Goal: Information Seeking & Learning: Learn about a topic

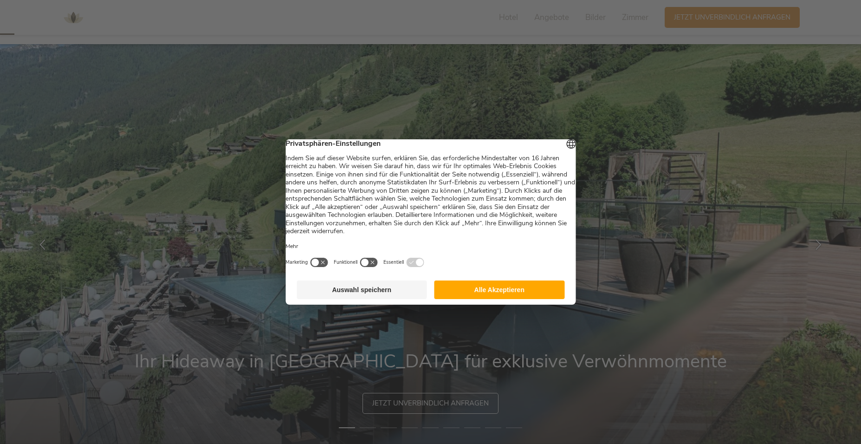
click at [501, 297] on button "Alle Akzeptieren" at bounding box center [500, 289] width 130 height 19
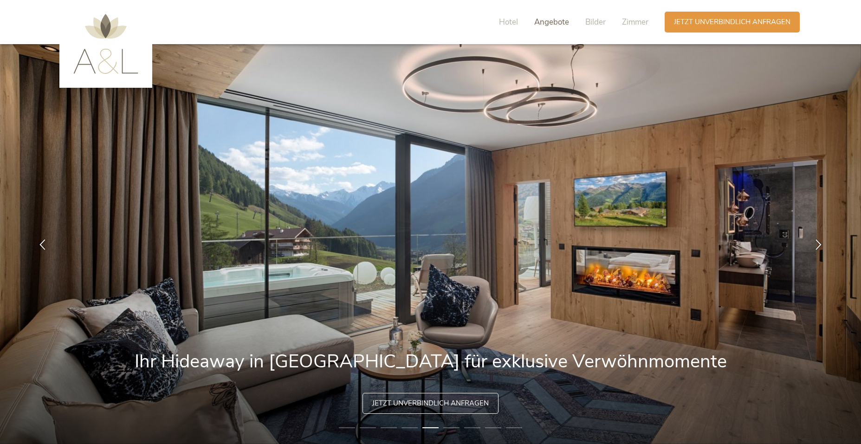
click at [561, 21] on span "Angebote" at bounding box center [552, 22] width 35 height 11
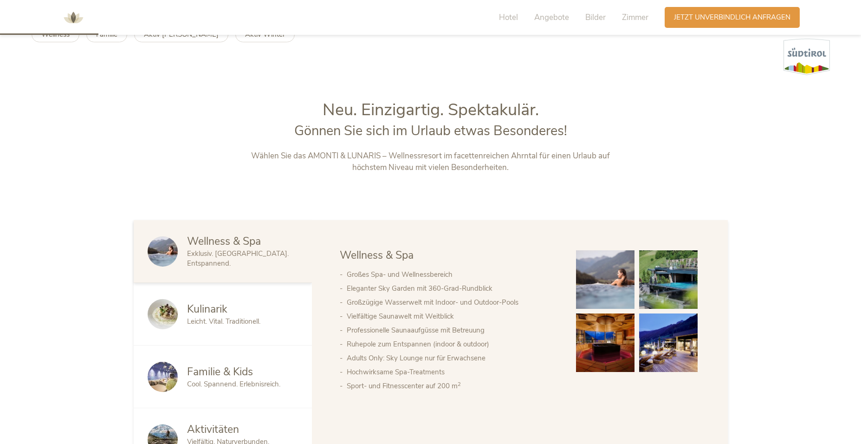
scroll to position [99, 0]
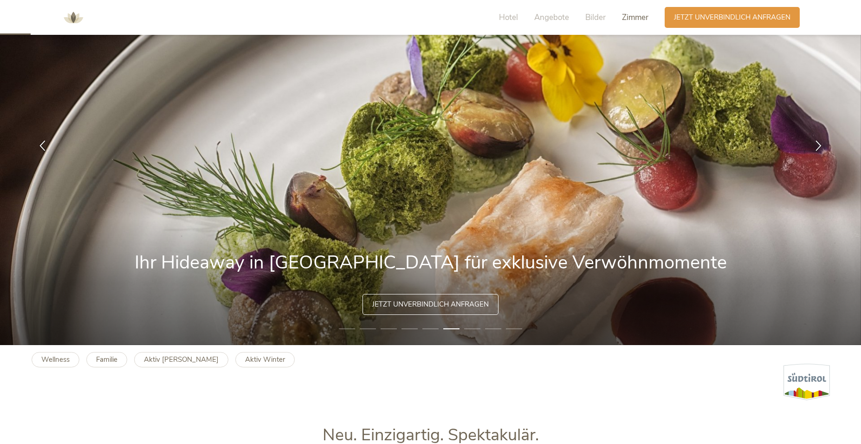
click at [631, 17] on span "Zimmer" at bounding box center [635, 17] width 26 height 11
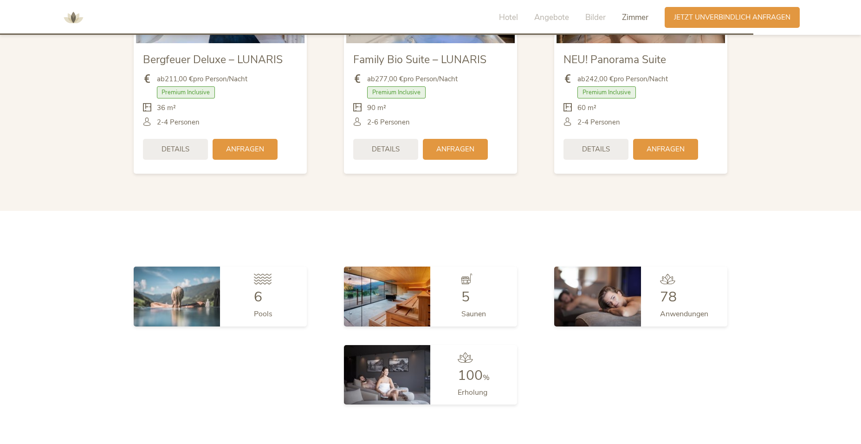
scroll to position [2163, 0]
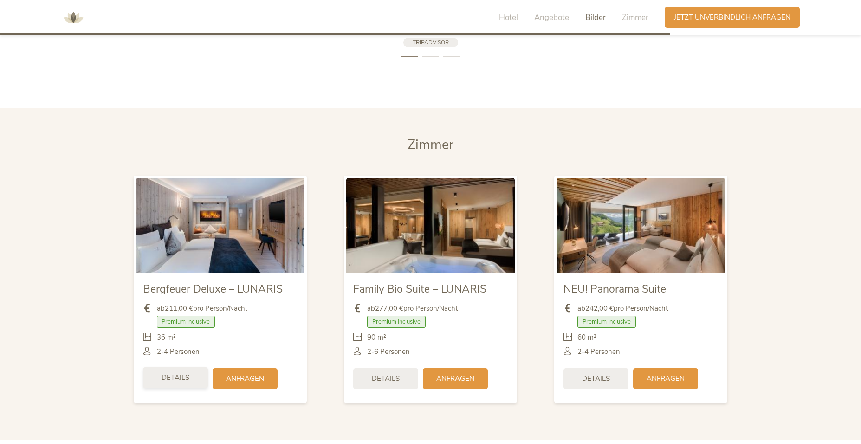
click at [179, 373] on span "Details" at bounding box center [176, 378] width 28 height 10
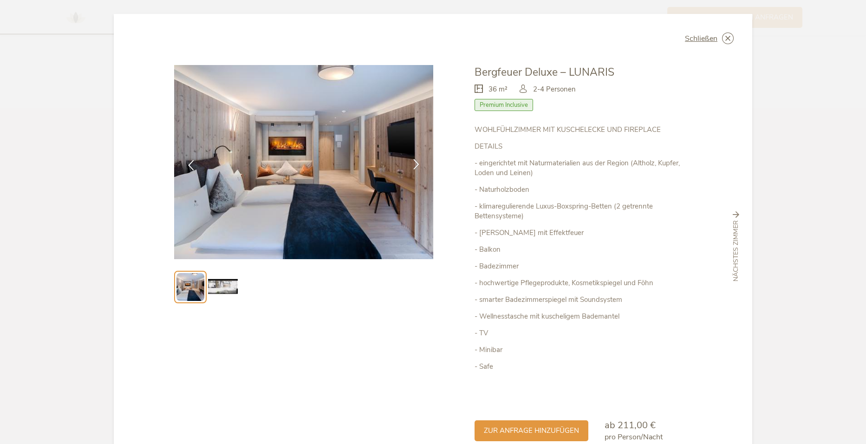
click at [411, 165] on icon at bounding box center [416, 164] width 11 height 11
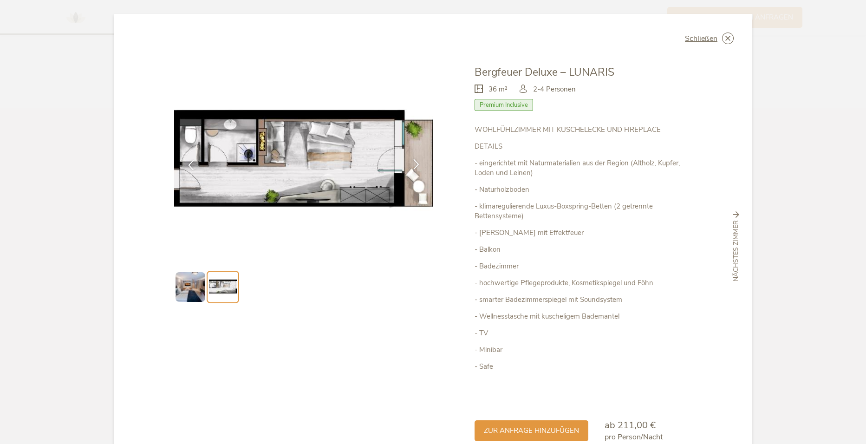
click at [411, 165] on icon at bounding box center [416, 164] width 11 height 11
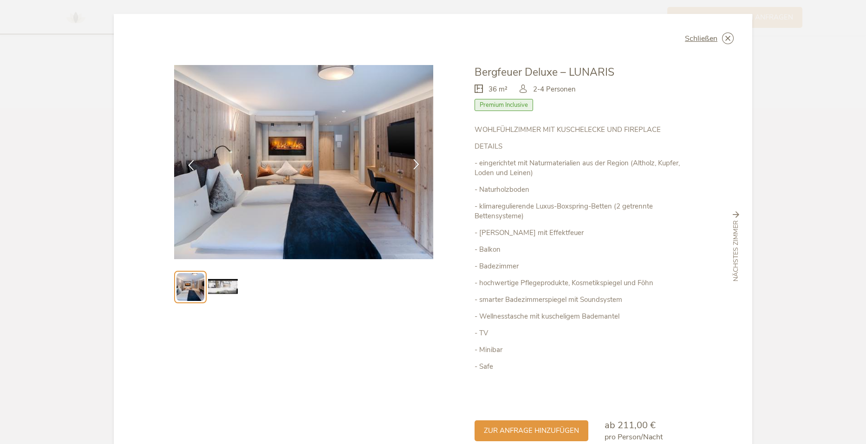
click at [411, 165] on icon at bounding box center [416, 164] width 11 height 11
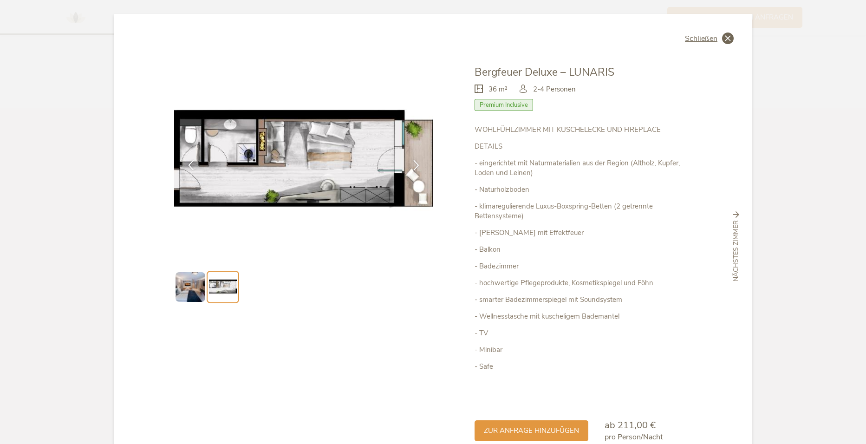
click at [718, 39] on div "Schließen" at bounding box center [709, 39] width 49 height 12
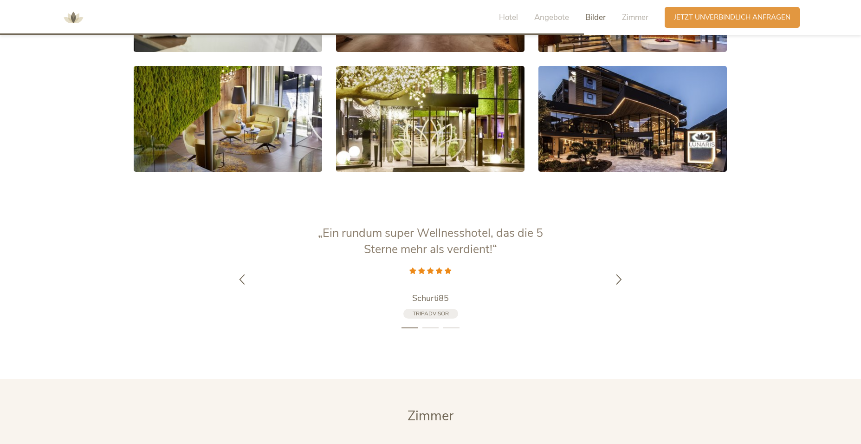
scroll to position [1884, 0]
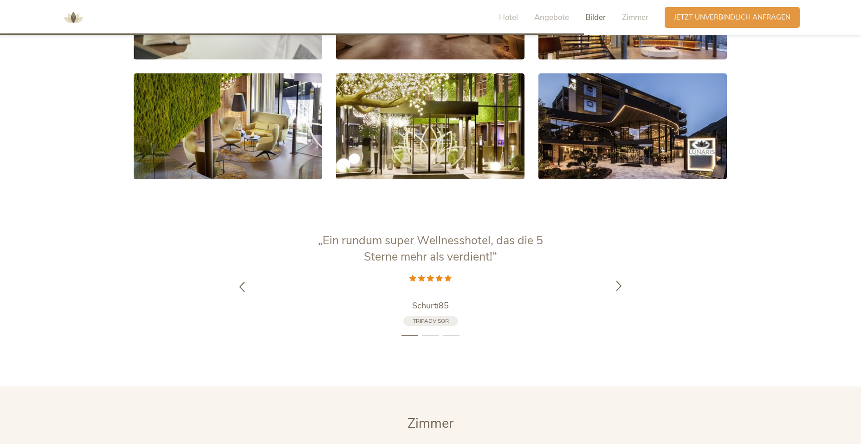
click at [621, 280] on icon at bounding box center [619, 285] width 11 height 11
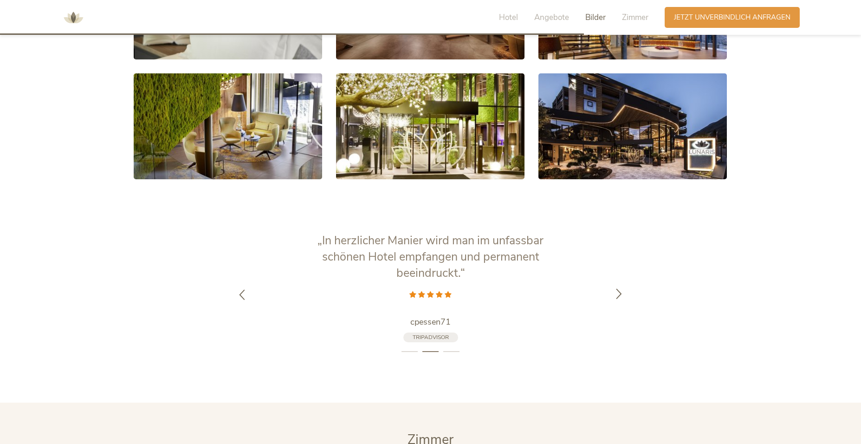
click at [621, 280] on div at bounding box center [619, 294] width 29 height 29
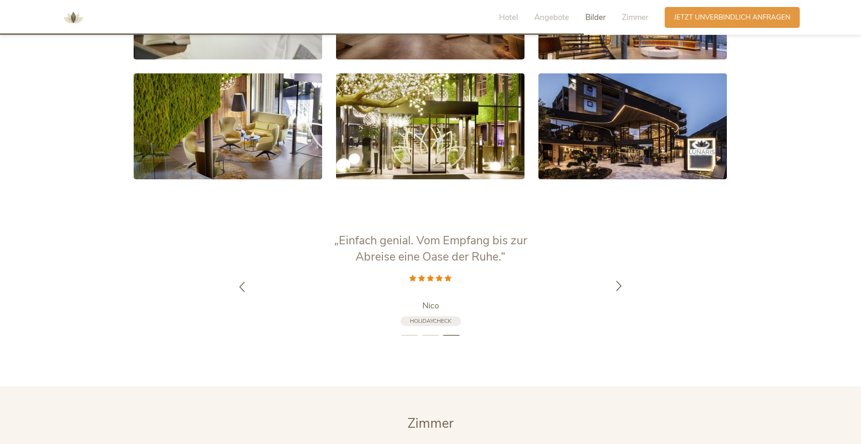
click at [621, 280] on icon at bounding box center [619, 285] width 11 height 11
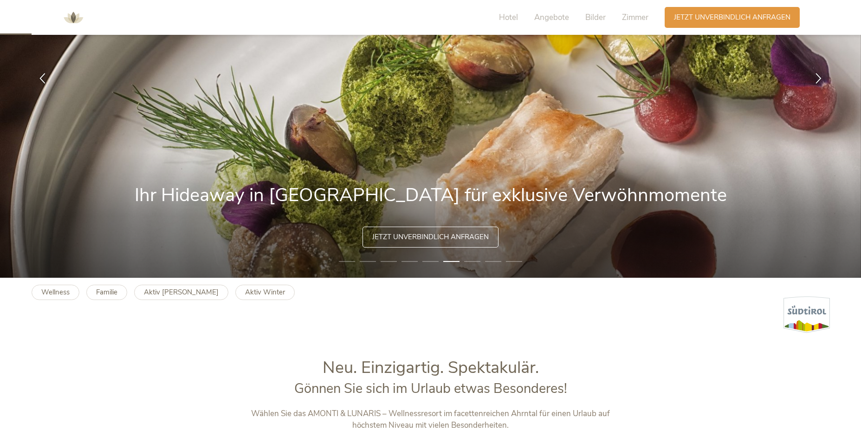
scroll to position [0, 0]
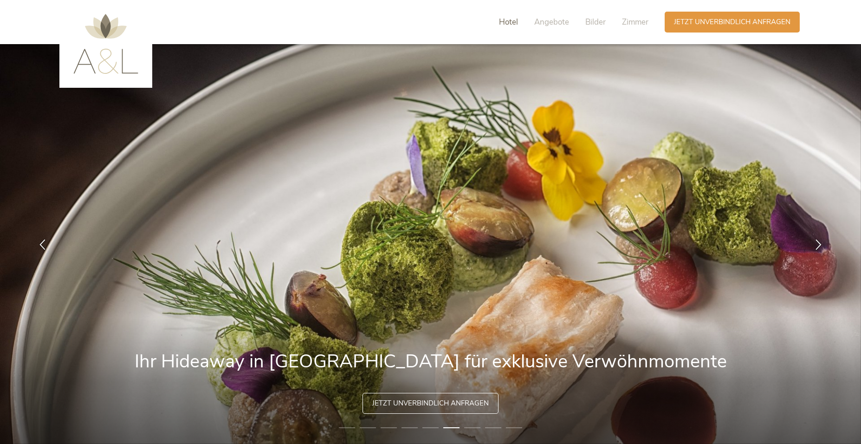
click at [515, 23] on span "Hotel" at bounding box center [508, 22] width 19 height 11
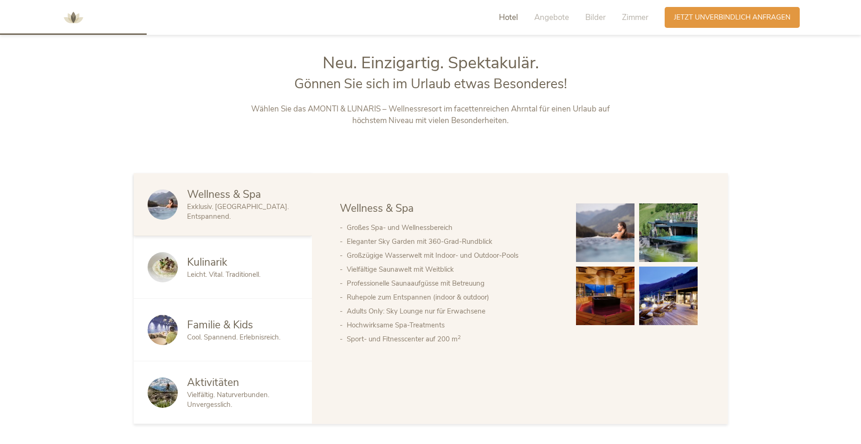
scroll to position [476, 0]
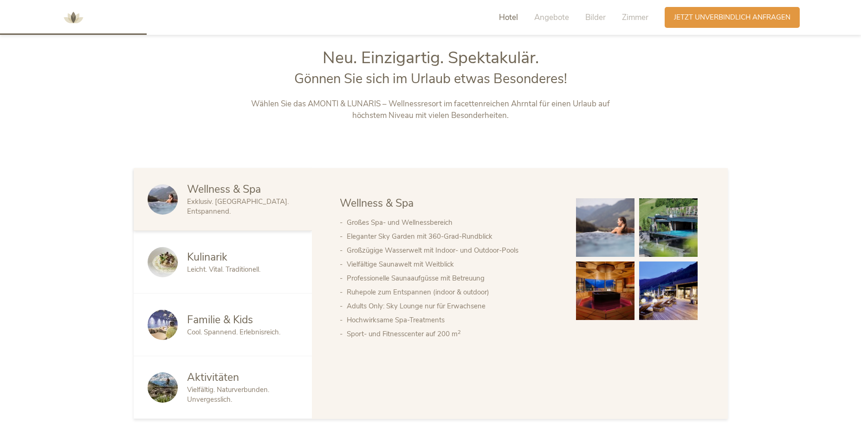
click at [232, 263] on div "Kulinarik" at bounding box center [242, 257] width 111 height 15
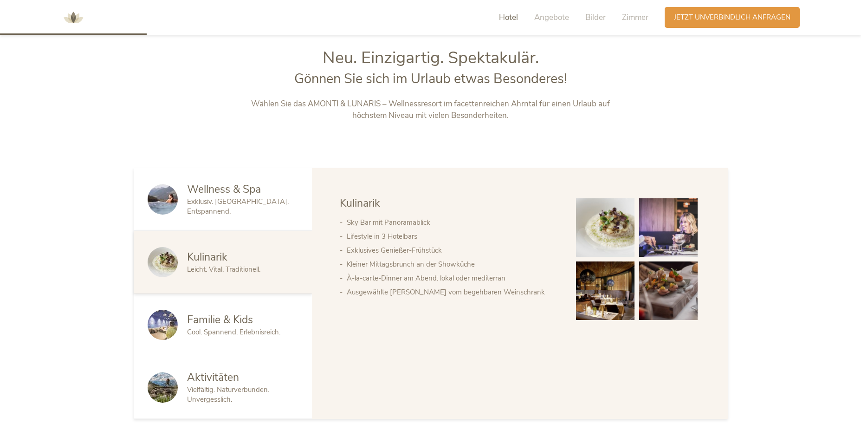
click at [215, 322] on span "Familie & Kids" at bounding box center [220, 320] width 66 height 14
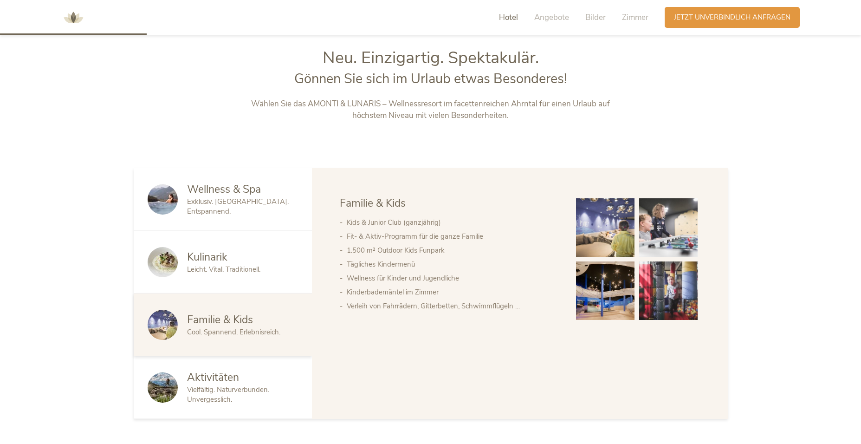
click at [176, 390] on img at bounding box center [163, 387] width 30 height 30
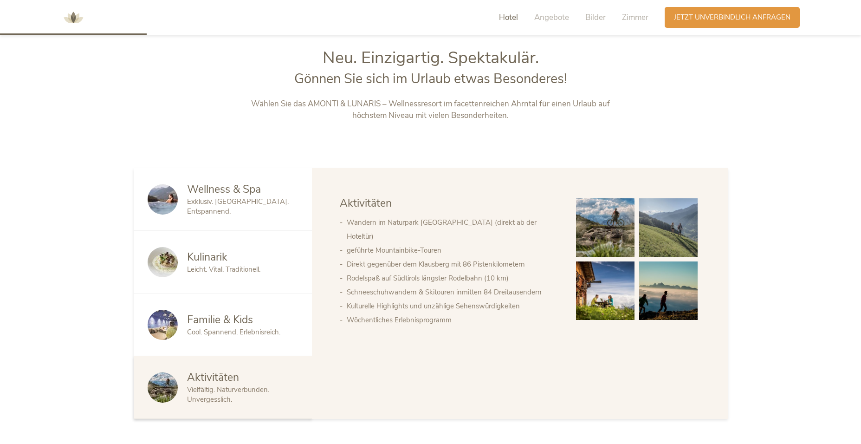
click at [186, 385] on div at bounding box center [167, 387] width 39 height 30
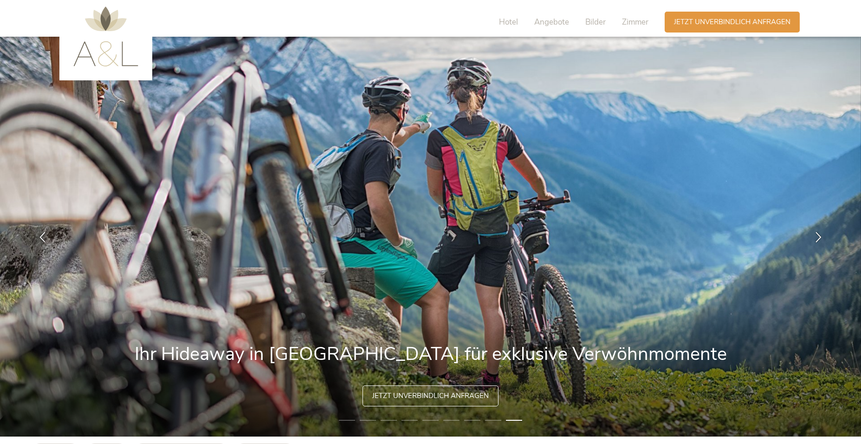
scroll to position [0, 0]
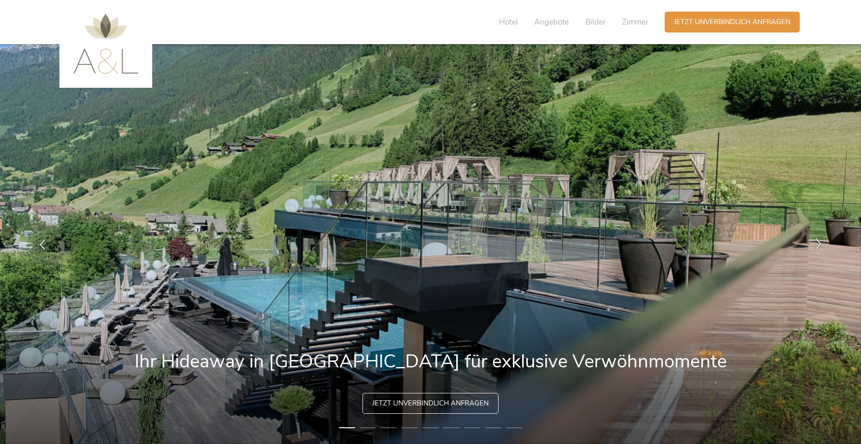
click at [814, 244] on icon at bounding box center [819, 243] width 11 height 11
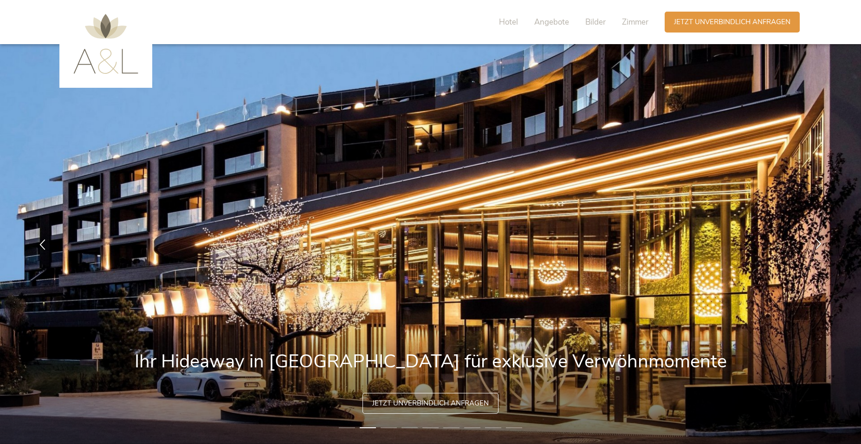
click at [814, 244] on icon at bounding box center [819, 243] width 11 height 11
click at [817, 244] on icon at bounding box center [819, 243] width 11 height 11
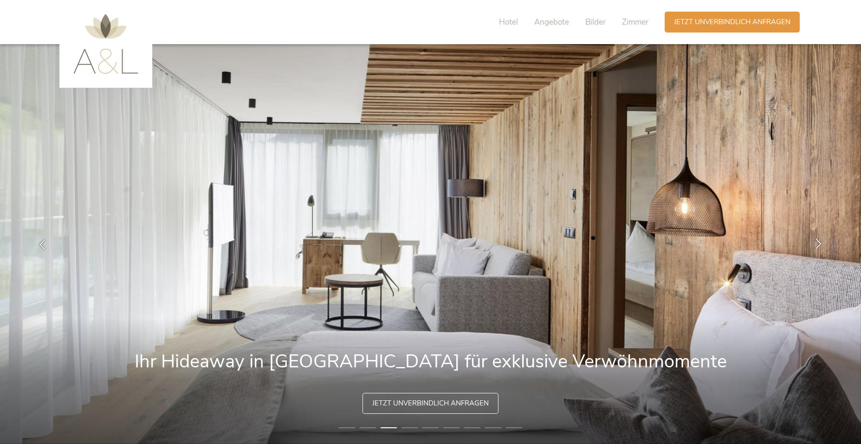
click at [817, 244] on icon at bounding box center [819, 243] width 11 height 11
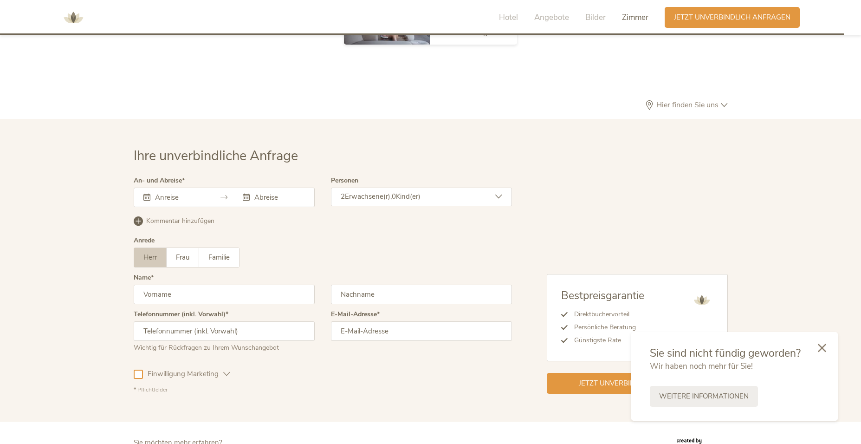
scroll to position [2796, 0]
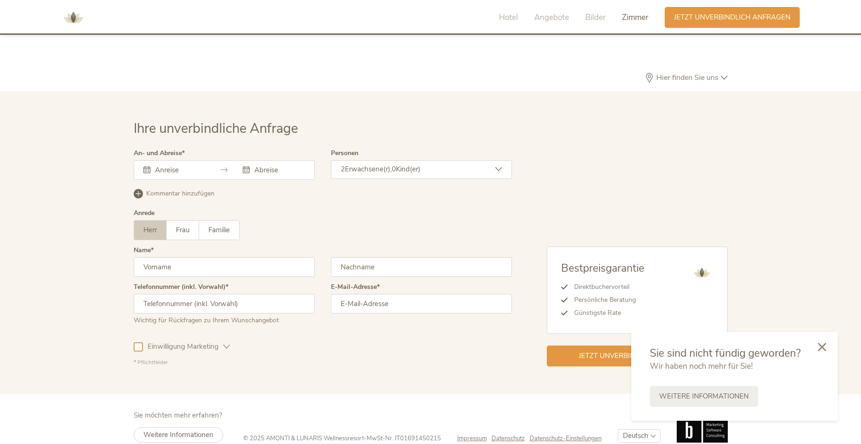
click at [822, 343] on icon at bounding box center [822, 347] width 8 height 8
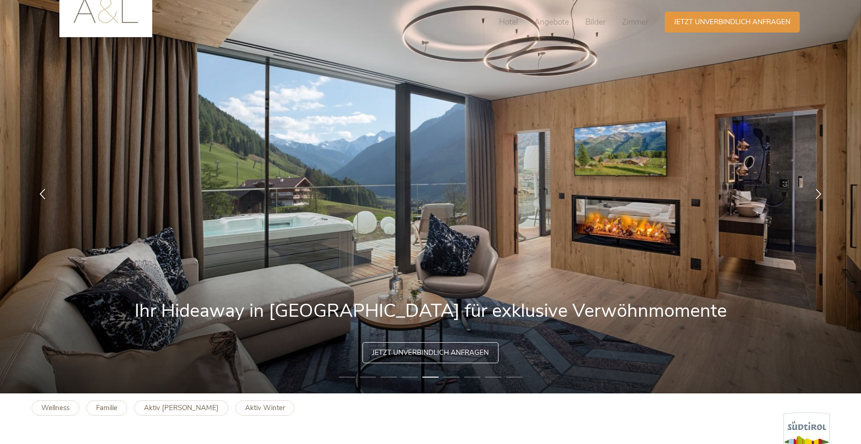
scroll to position [0, 0]
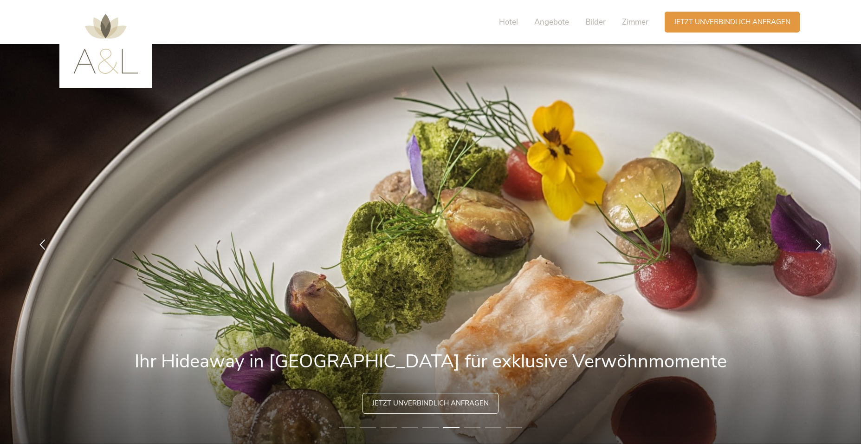
click at [93, 70] on img at bounding box center [105, 44] width 65 height 60
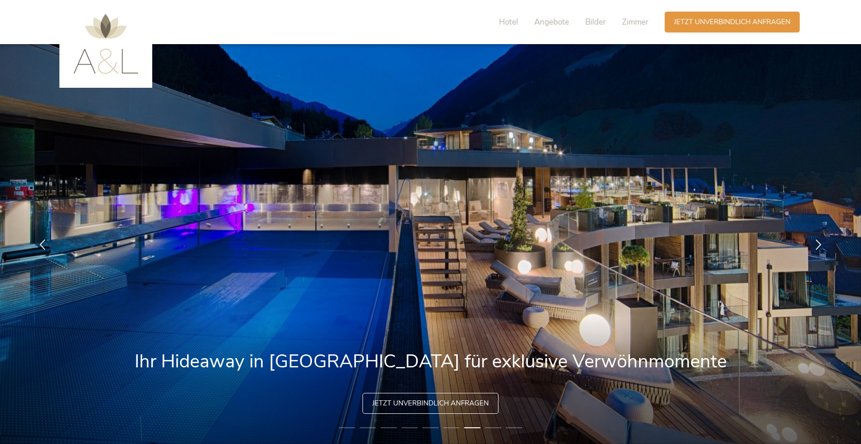
click at [85, 65] on img at bounding box center [105, 44] width 65 height 60
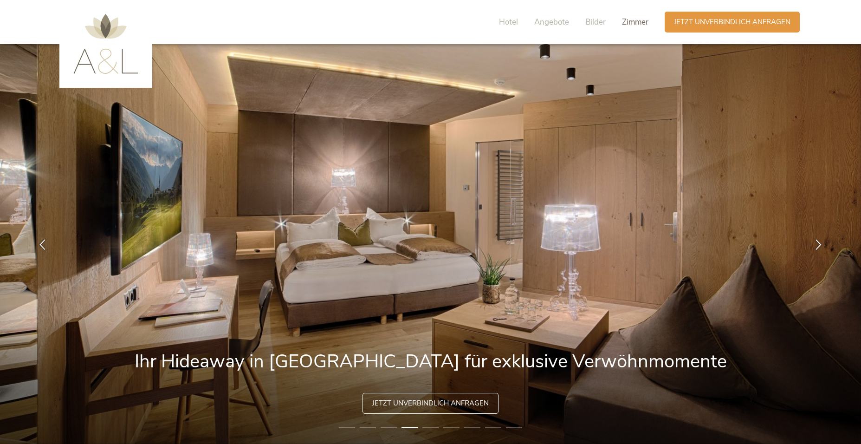
click at [638, 21] on span "Zimmer" at bounding box center [635, 22] width 26 height 11
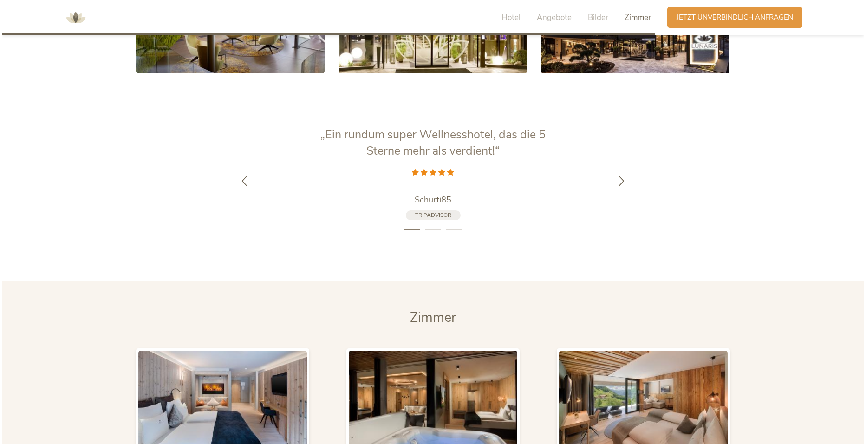
scroll to position [2210, 0]
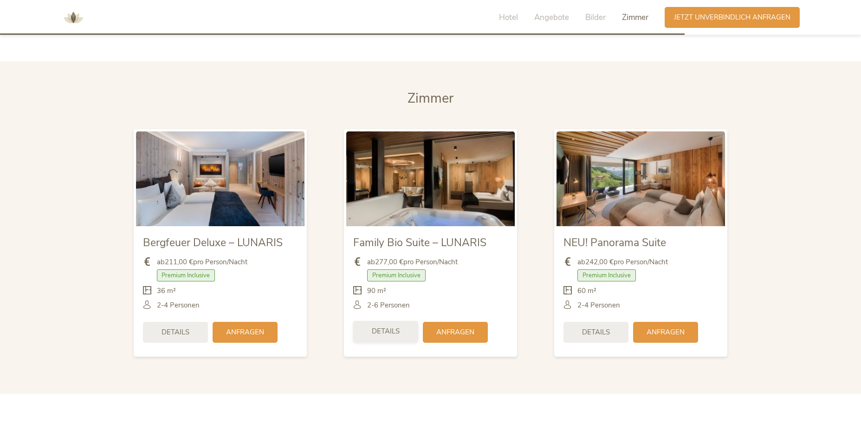
click at [384, 326] on span "Details" at bounding box center [386, 331] width 28 height 10
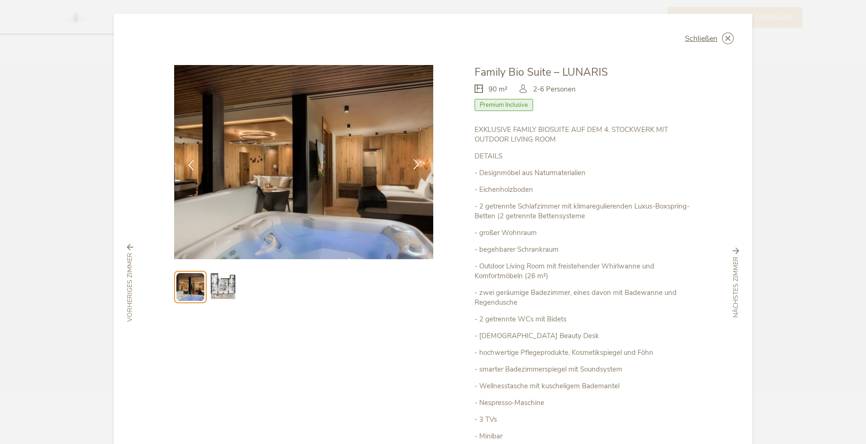
click at [416, 165] on icon at bounding box center [416, 164] width 11 height 11
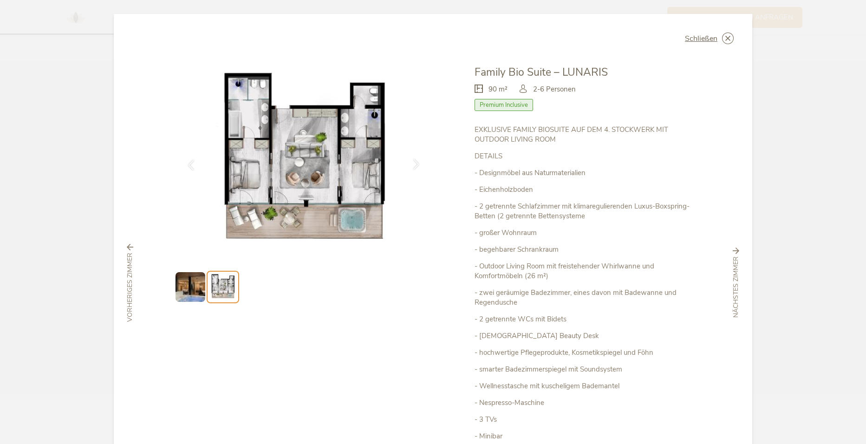
click at [416, 165] on icon at bounding box center [416, 164] width 11 height 11
click at [416, 167] on icon at bounding box center [416, 164] width 11 height 11
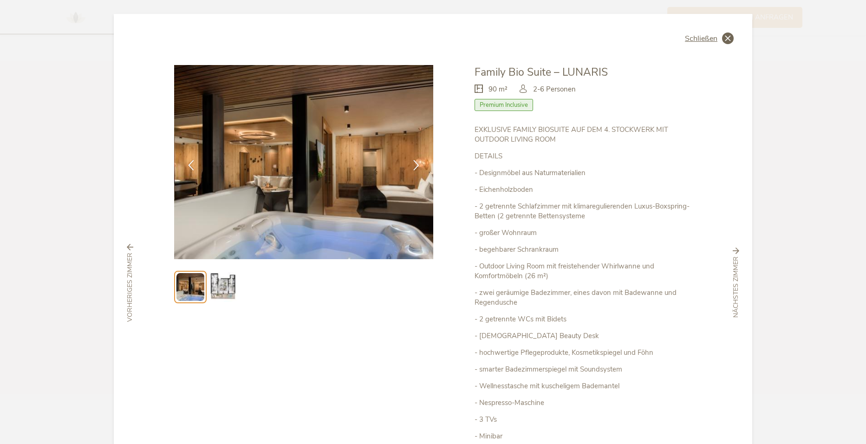
click at [722, 41] on icon at bounding box center [728, 39] width 12 height 12
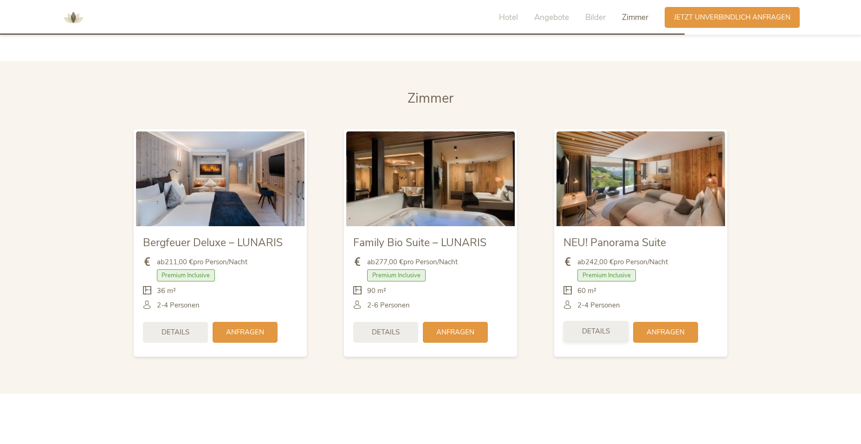
click at [587, 326] on span "Details" at bounding box center [596, 331] width 28 height 10
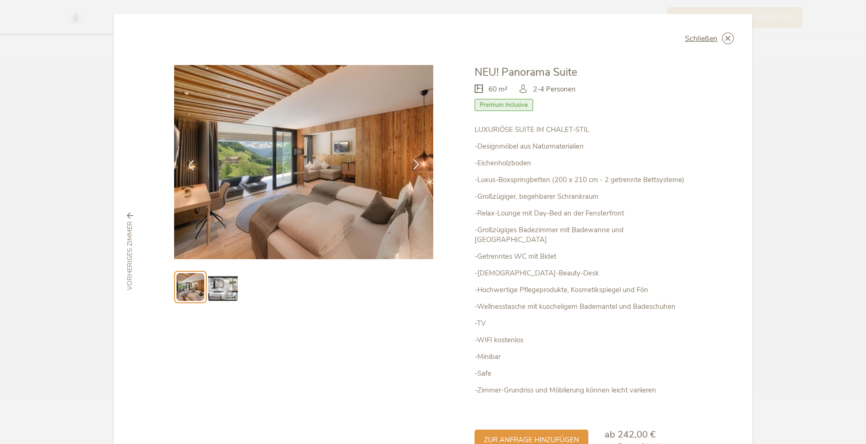
click at [415, 162] on icon at bounding box center [416, 164] width 11 height 11
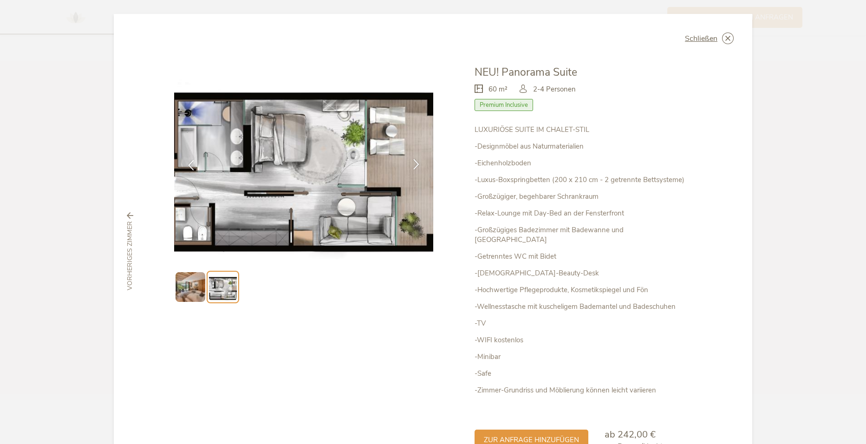
click at [415, 162] on icon at bounding box center [416, 164] width 11 height 11
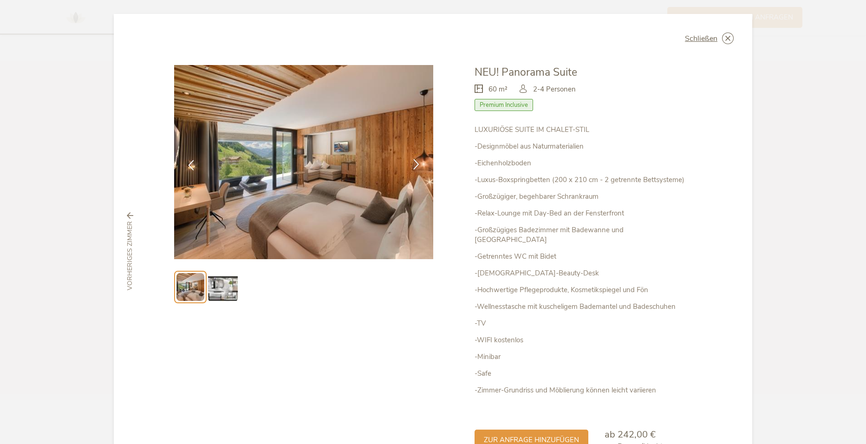
click at [415, 162] on icon at bounding box center [416, 164] width 11 height 11
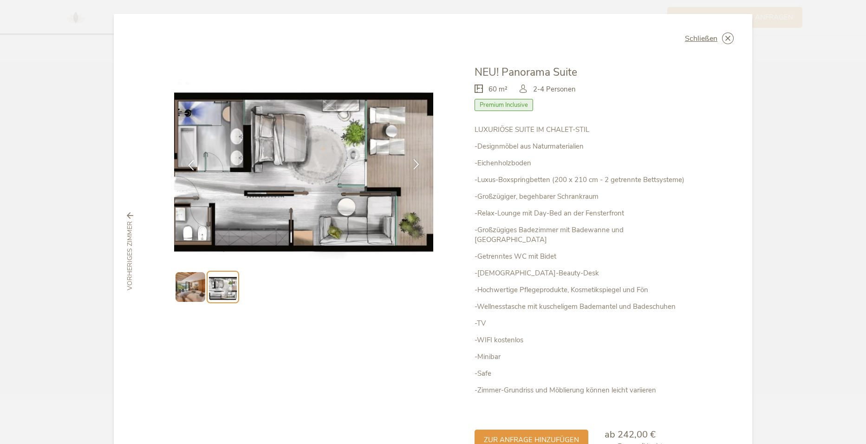
click at [415, 162] on icon at bounding box center [416, 164] width 11 height 11
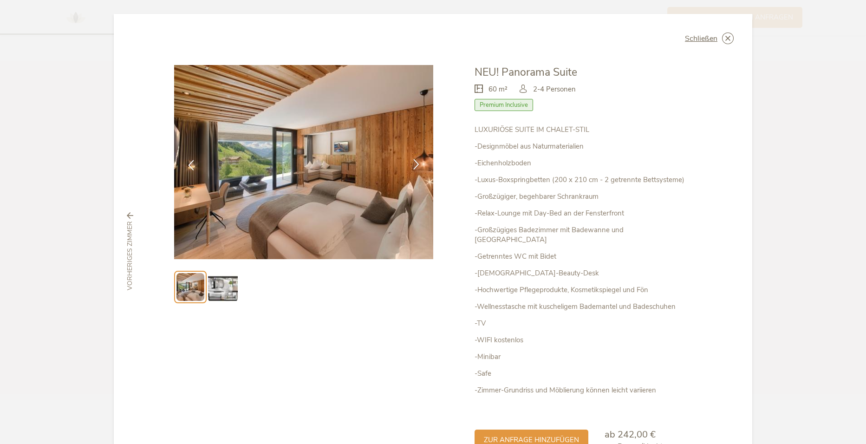
click at [415, 162] on icon at bounding box center [416, 164] width 11 height 11
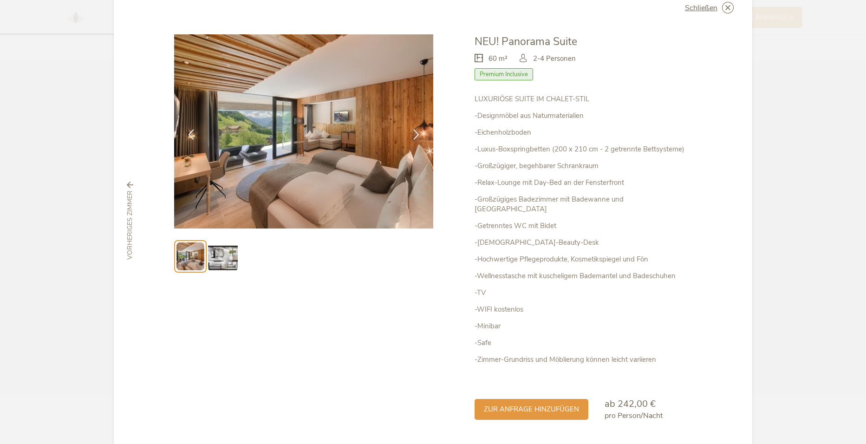
scroll to position [46, 0]
